Goal: Transaction & Acquisition: Purchase product/service

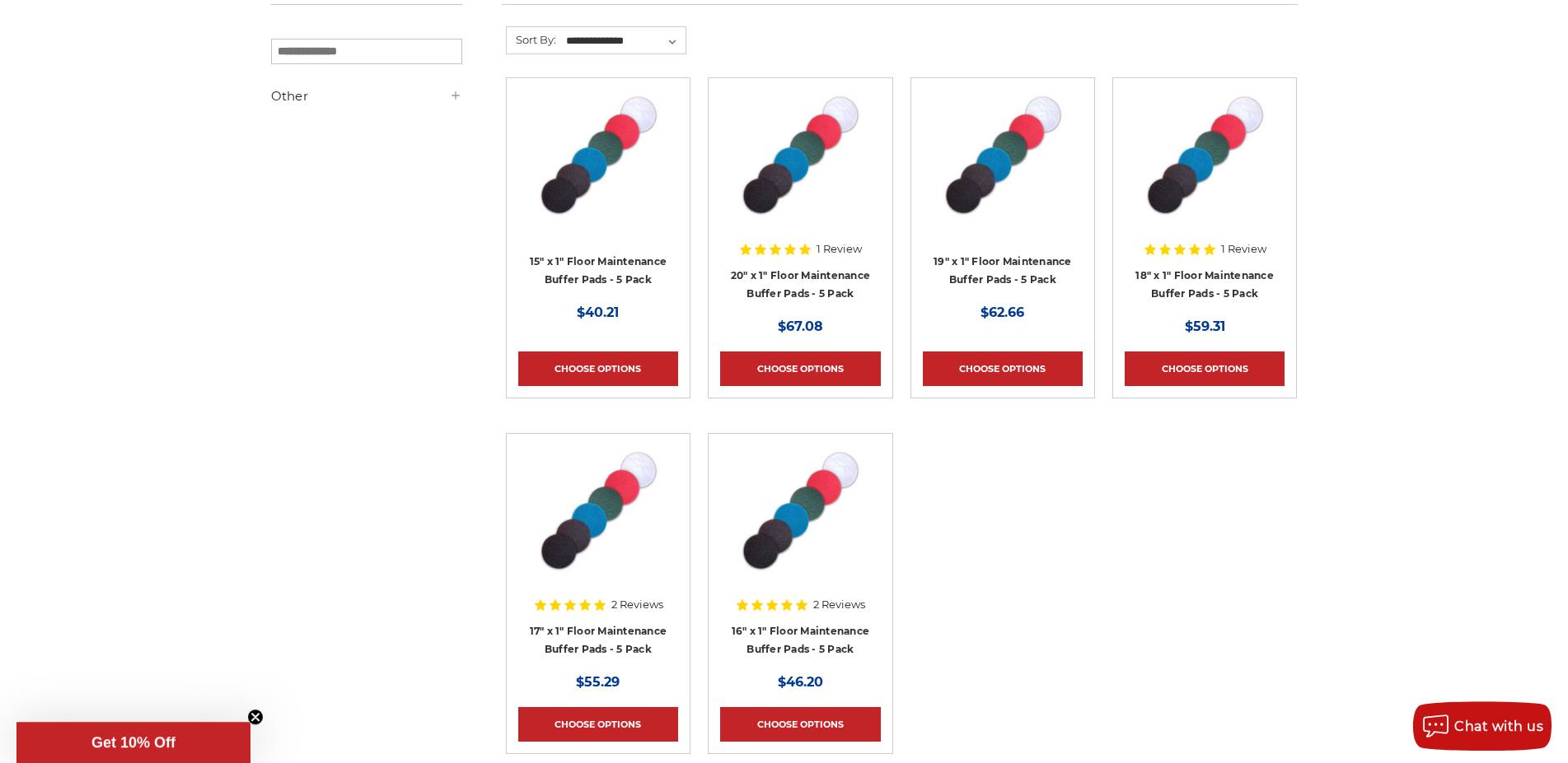
scroll to position [336, 0]
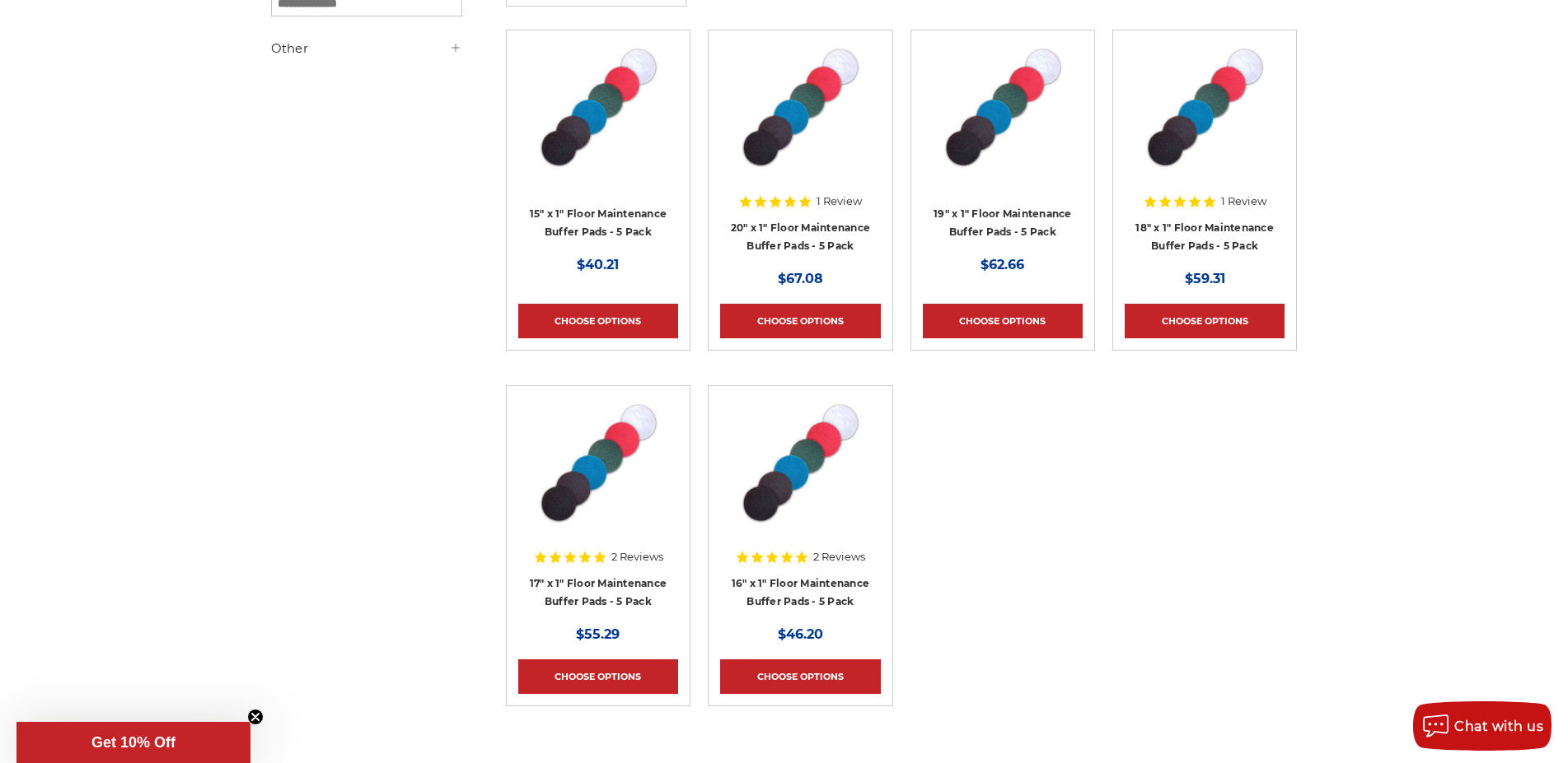
click at [595, 470] on img at bounding box center [598, 463] width 132 height 132
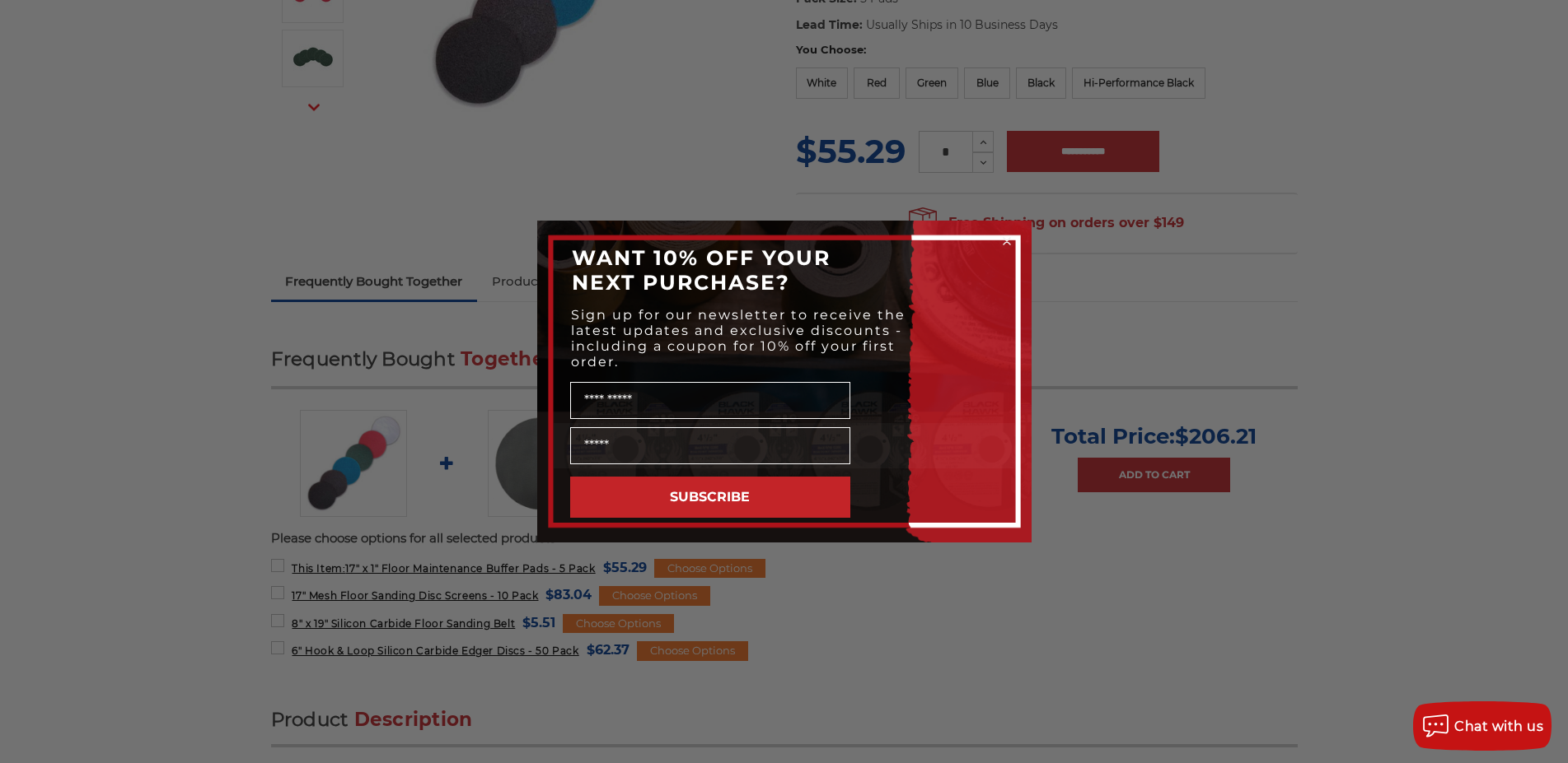
click at [1006, 243] on icon "Close dialog" at bounding box center [1006, 241] width 7 height 7
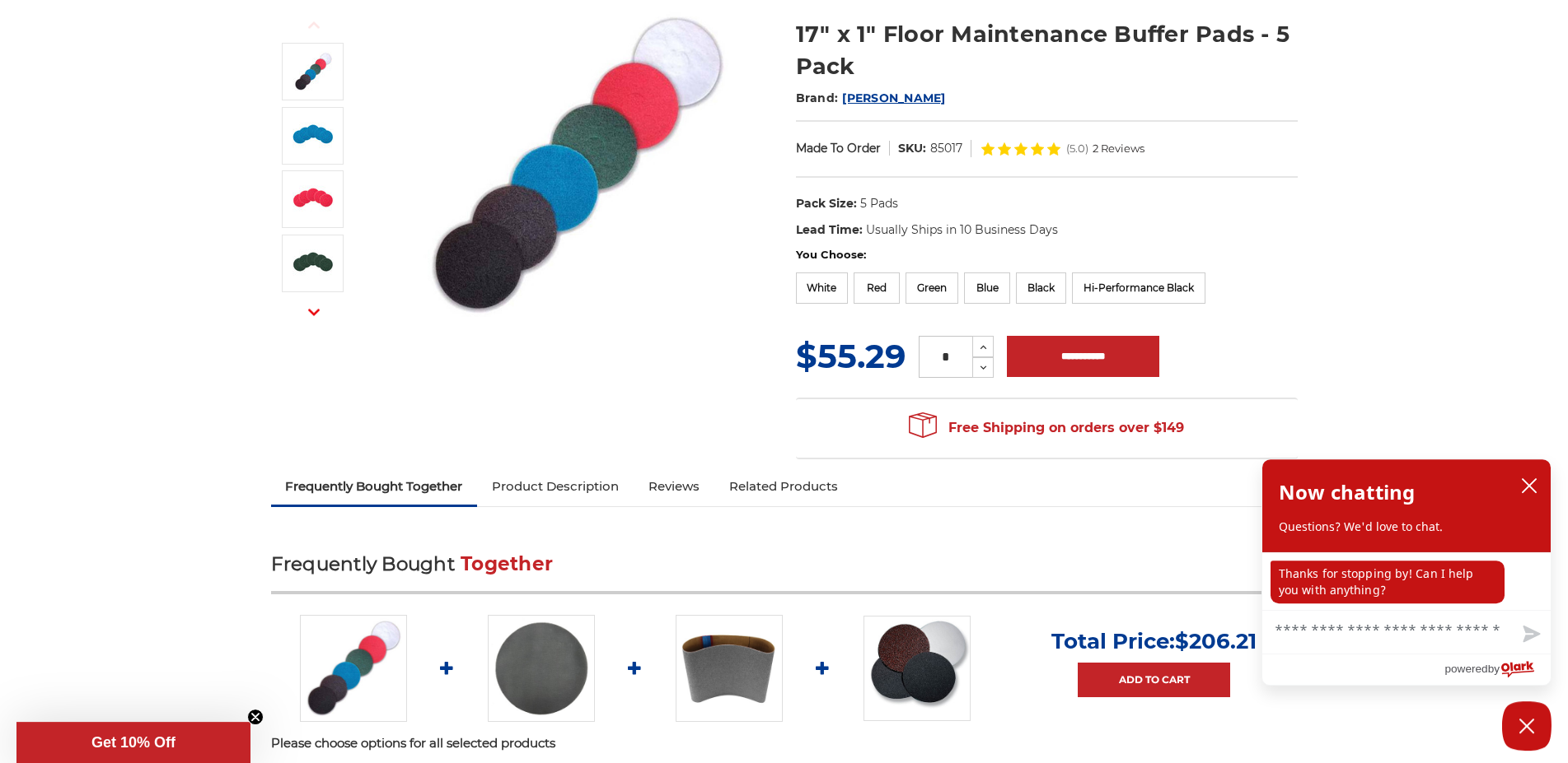
scroll to position [168, 0]
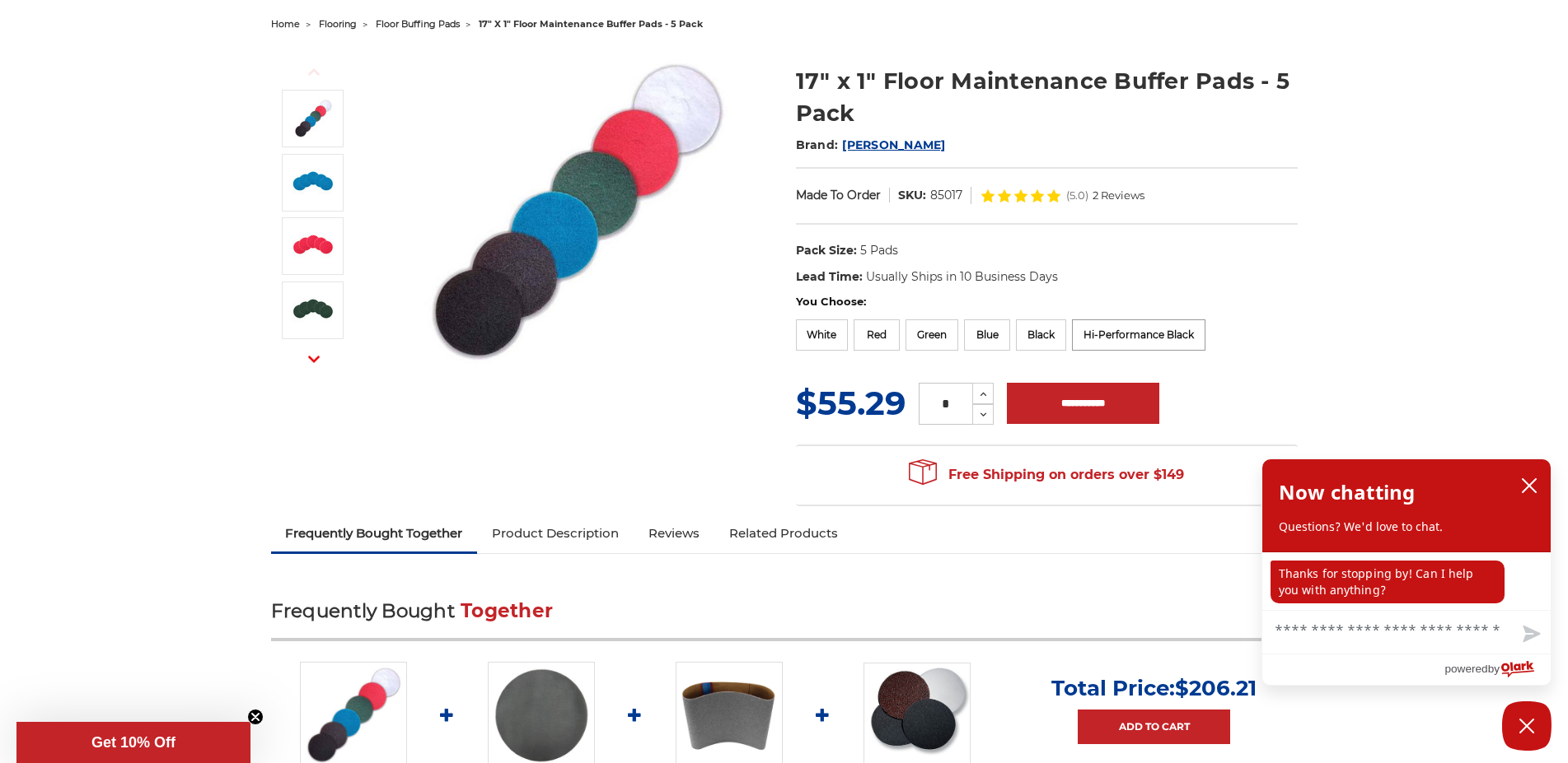
click at [1168, 332] on label "Hi-Performance Black" at bounding box center [1139, 335] width 134 height 31
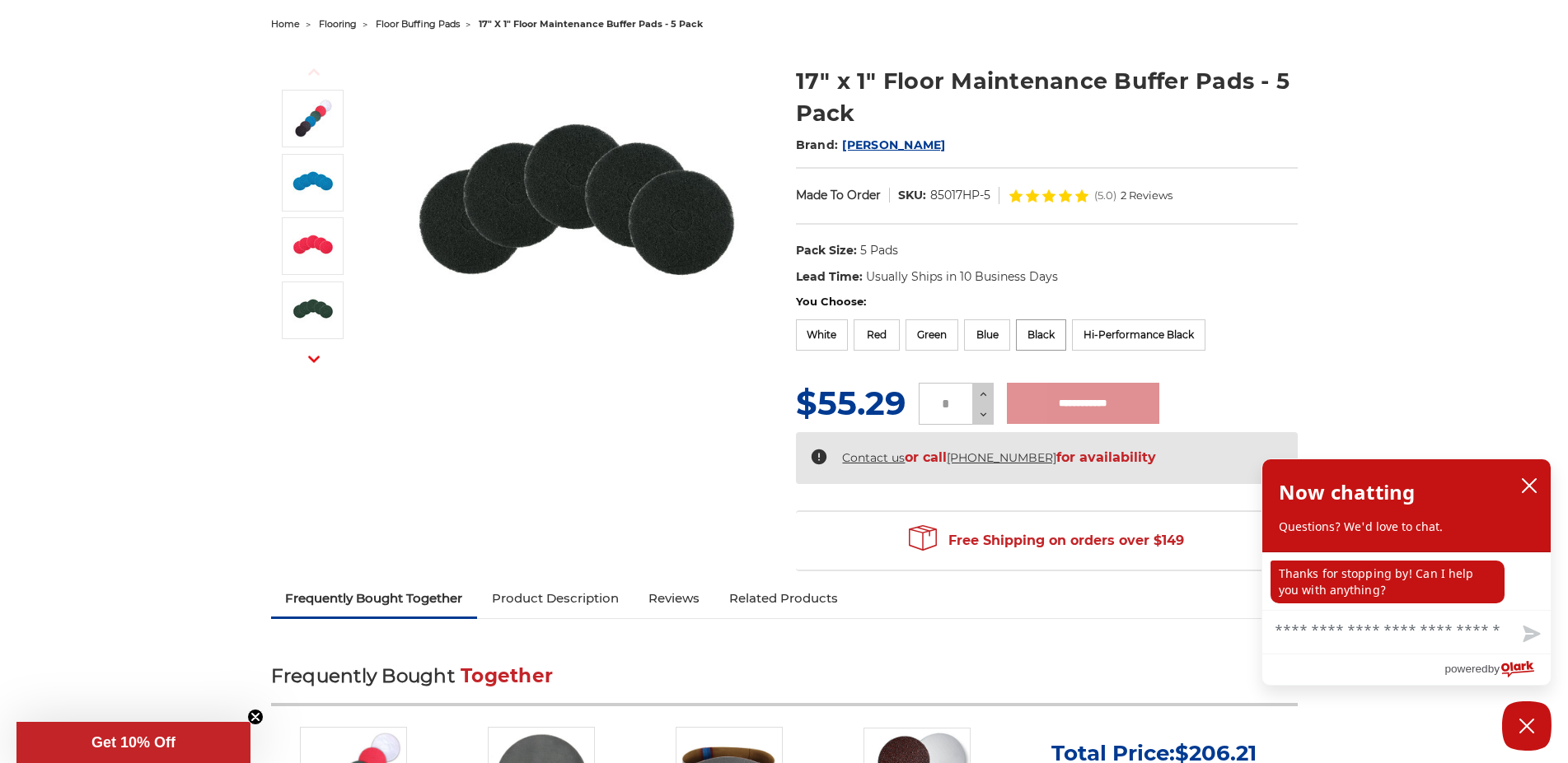
click at [1055, 337] on label "Black" at bounding box center [1040, 335] width 50 height 31
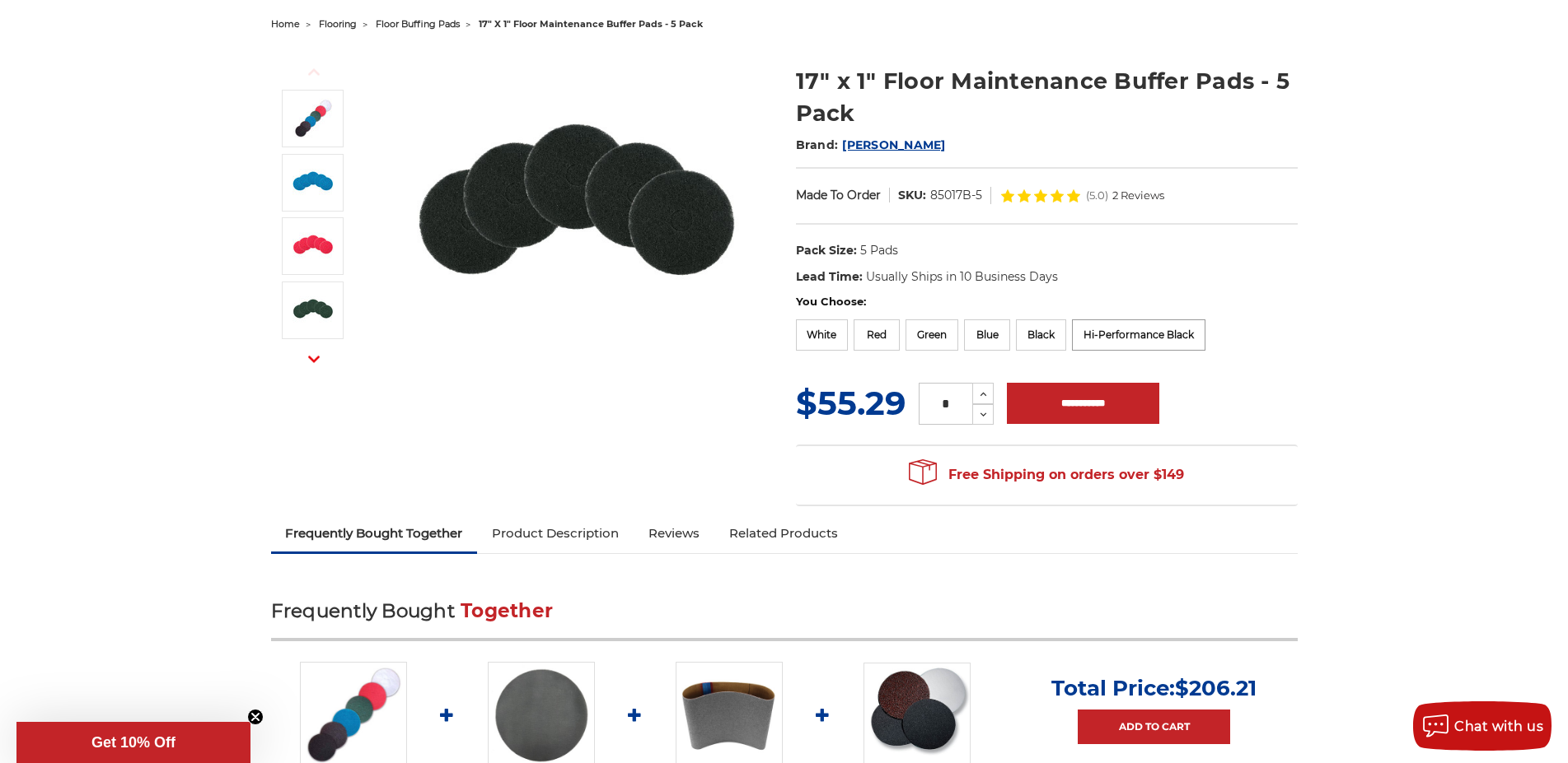
click at [1145, 334] on label "Hi-Performance Black" at bounding box center [1139, 335] width 134 height 31
type input "**********"
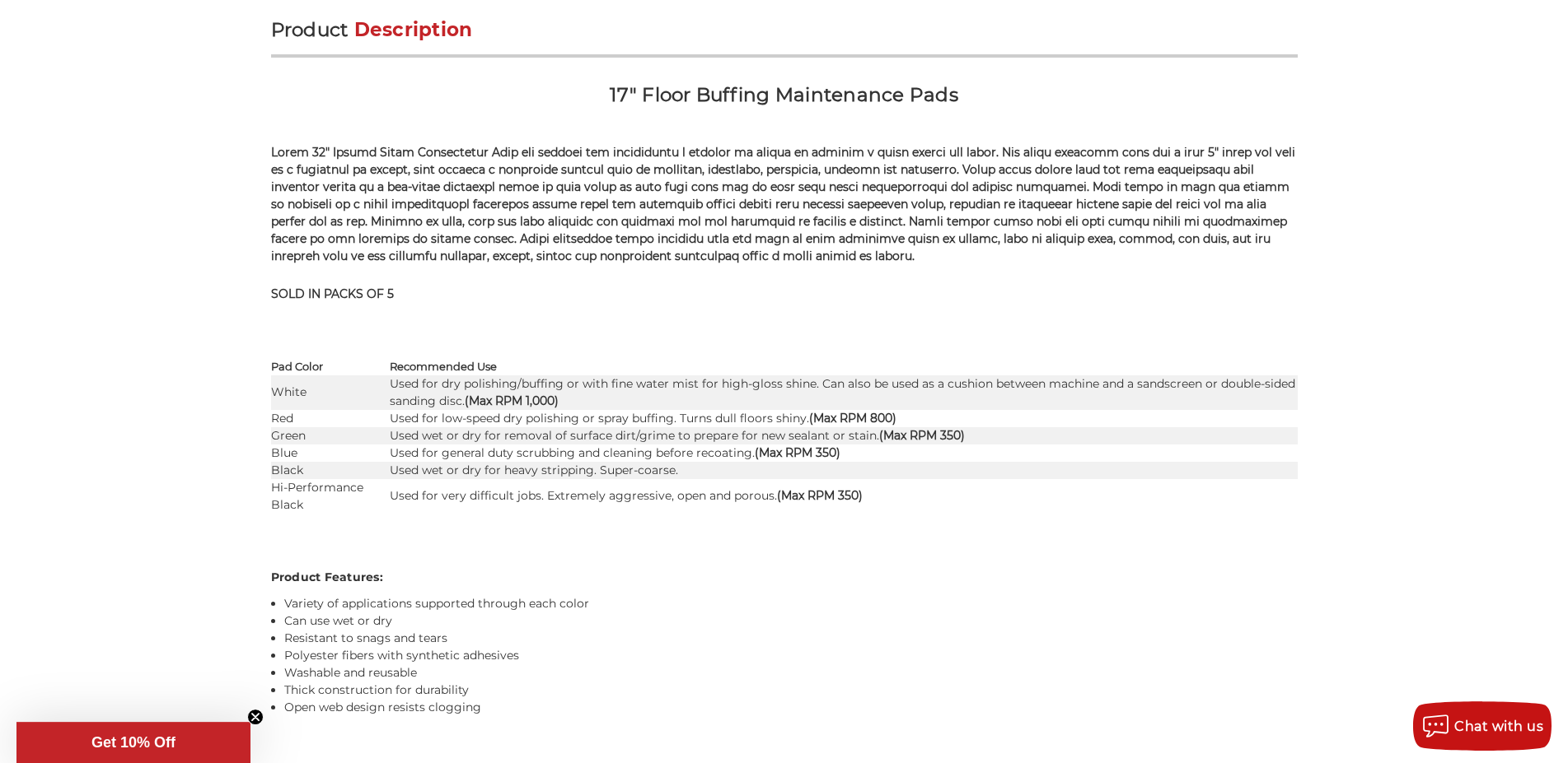
scroll to position [1175, 0]
